Goal: Information Seeking & Learning: Learn about a topic

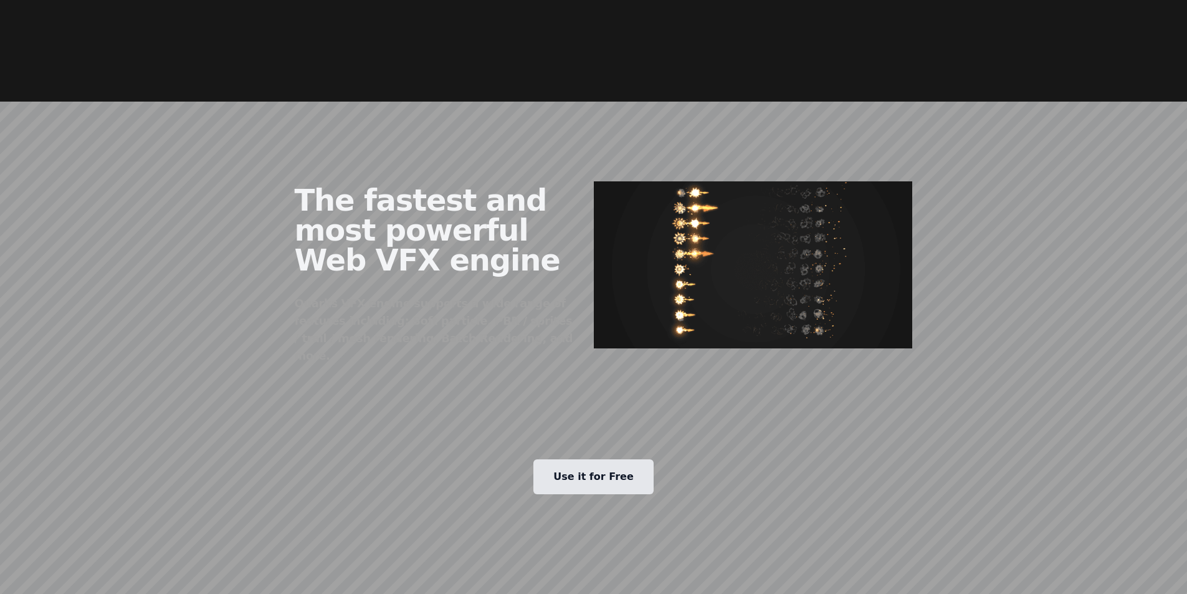
scroll to position [685, 0]
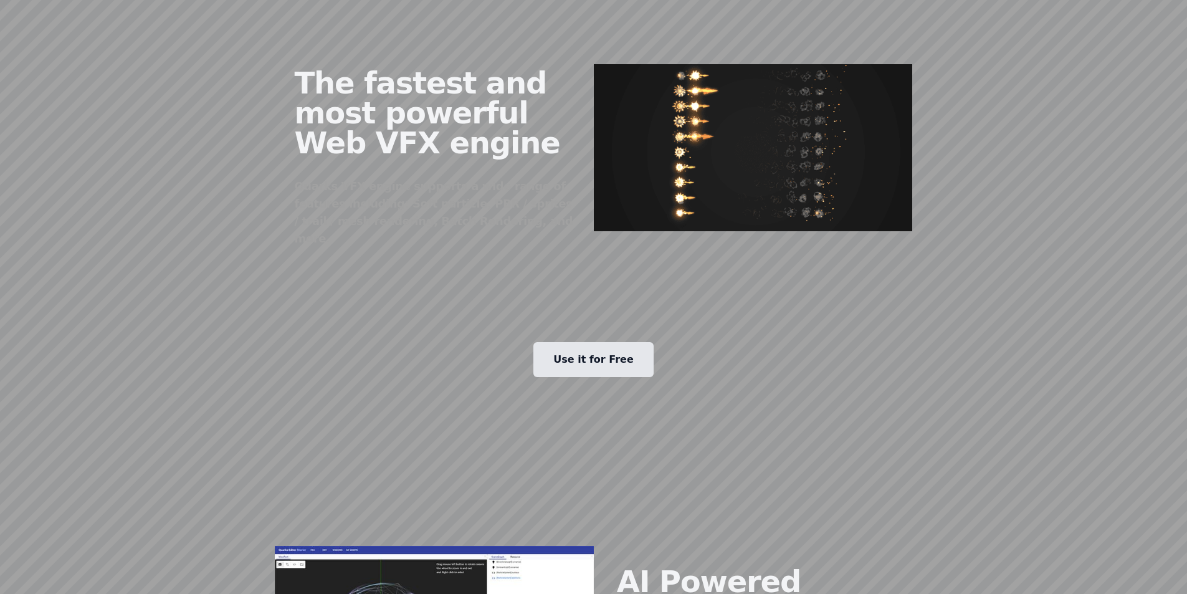
click at [612, 342] on link "Use it for Free" at bounding box center [593, 359] width 120 height 35
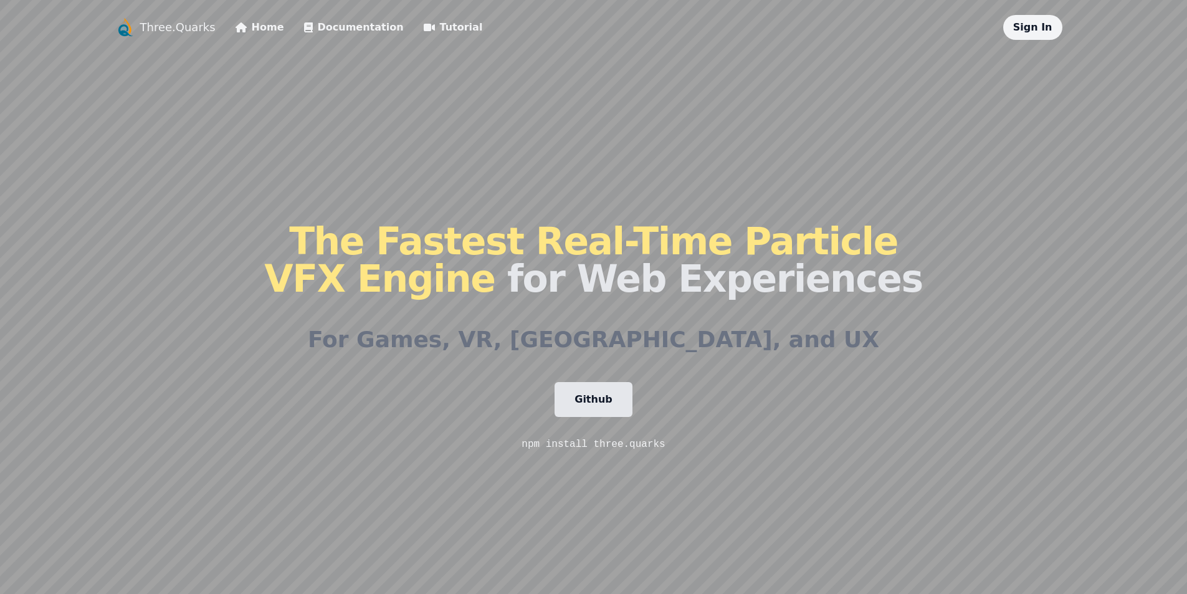
click at [348, 22] on link "Documentation" at bounding box center [354, 27] width 100 height 15
